Goal: Download file/media

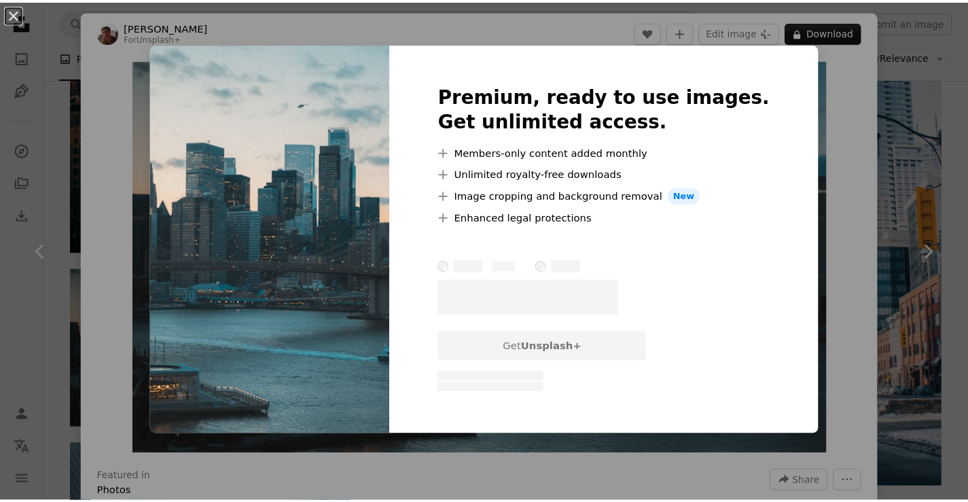
scroll to position [1427, 0]
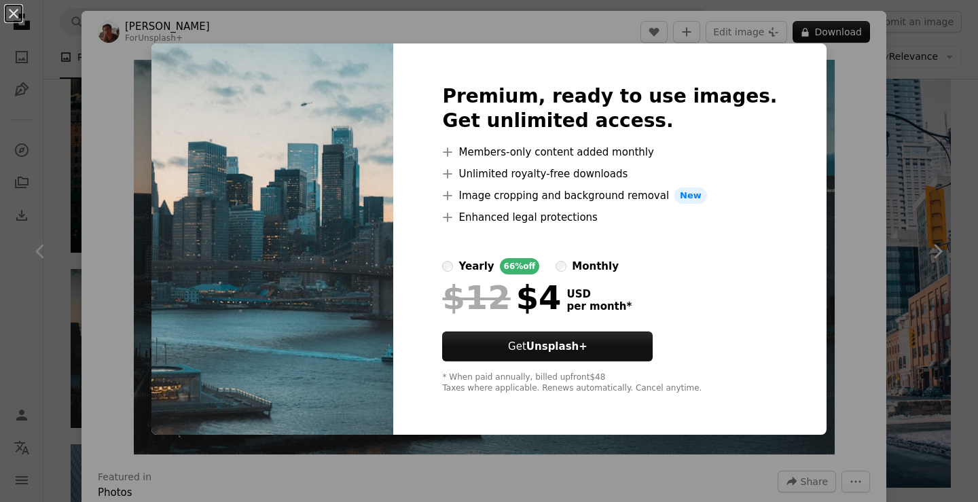
click at [789, 249] on div "Premium, ready to use images. Get unlimited access. A plus sign Members-only co…" at bounding box center [609, 238] width 433 height 391
click at [797, 266] on div "An X shape Premium, ready to use images. Get unlimited access. A plus sign Memb…" at bounding box center [489, 251] width 978 height 502
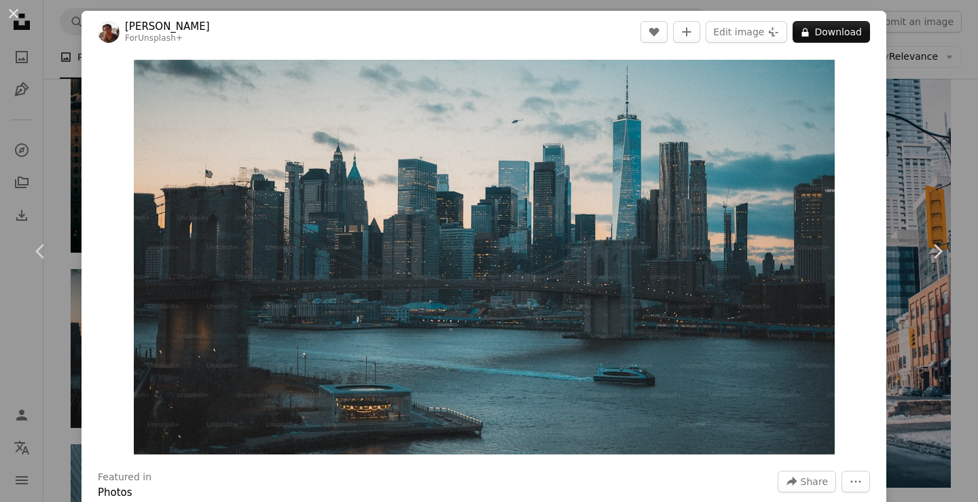
click at [838, 161] on div "Zoom in" at bounding box center [484, 257] width 805 height 408
click at [21, 16] on button "An X shape" at bounding box center [13, 13] width 16 height 16
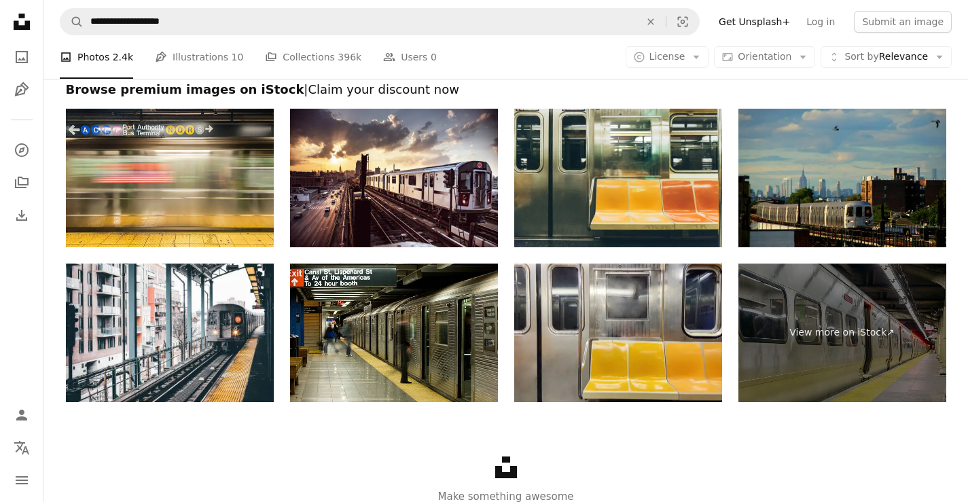
scroll to position [2740, 0]
